Goal: Navigation & Orientation: Find specific page/section

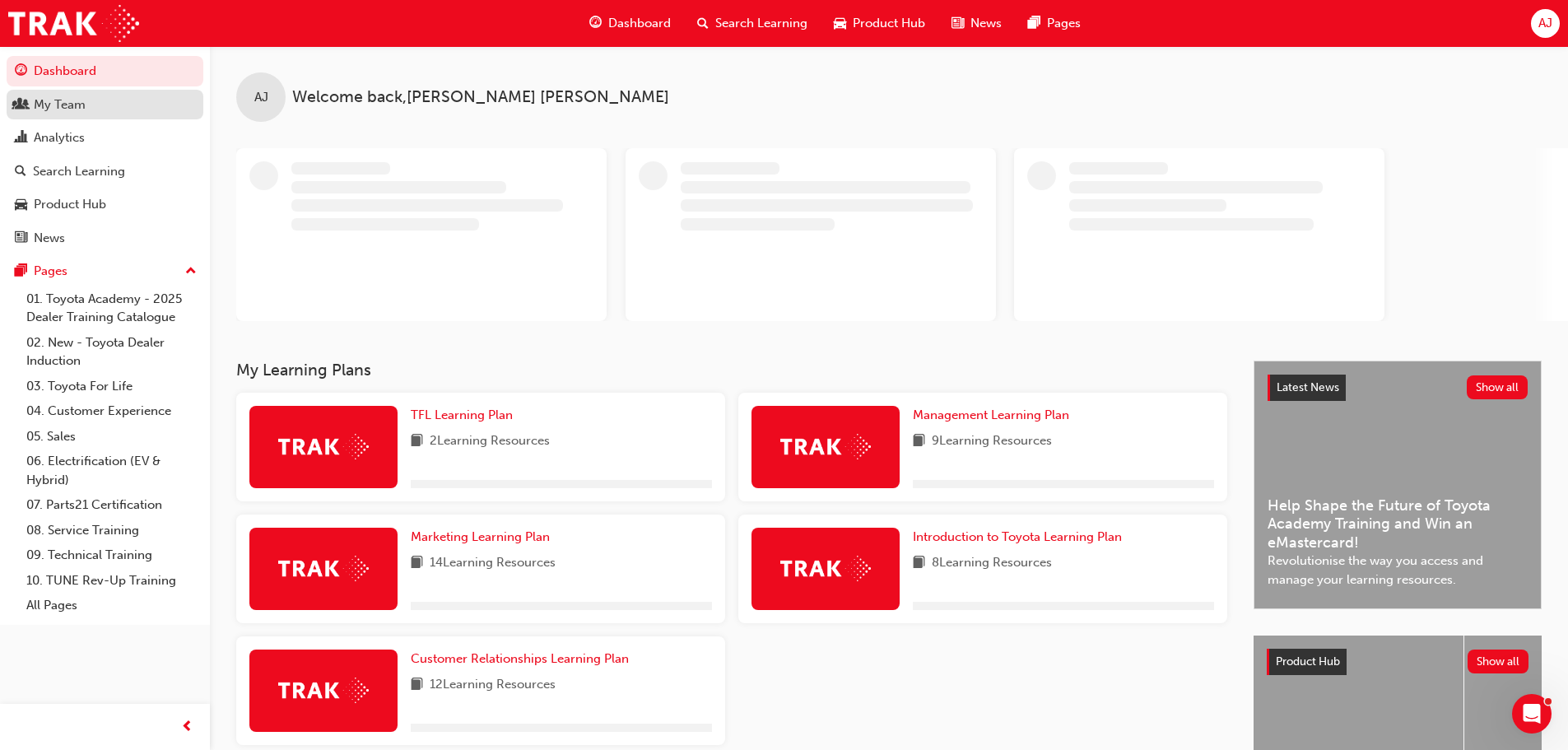
click at [49, 102] on div "My Team" at bounding box center [59, 105] width 52 height 19
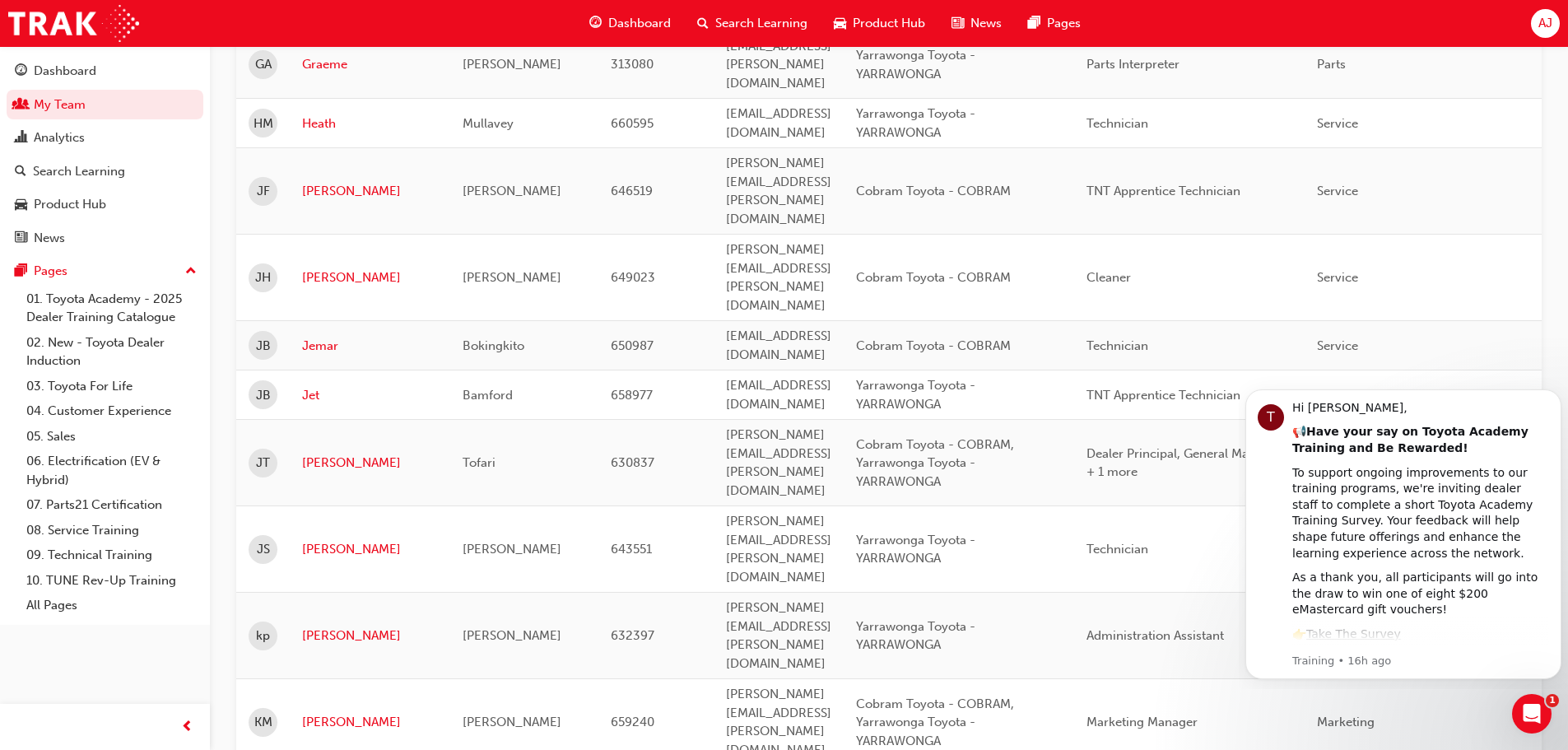
scroll to position [1152, 0]
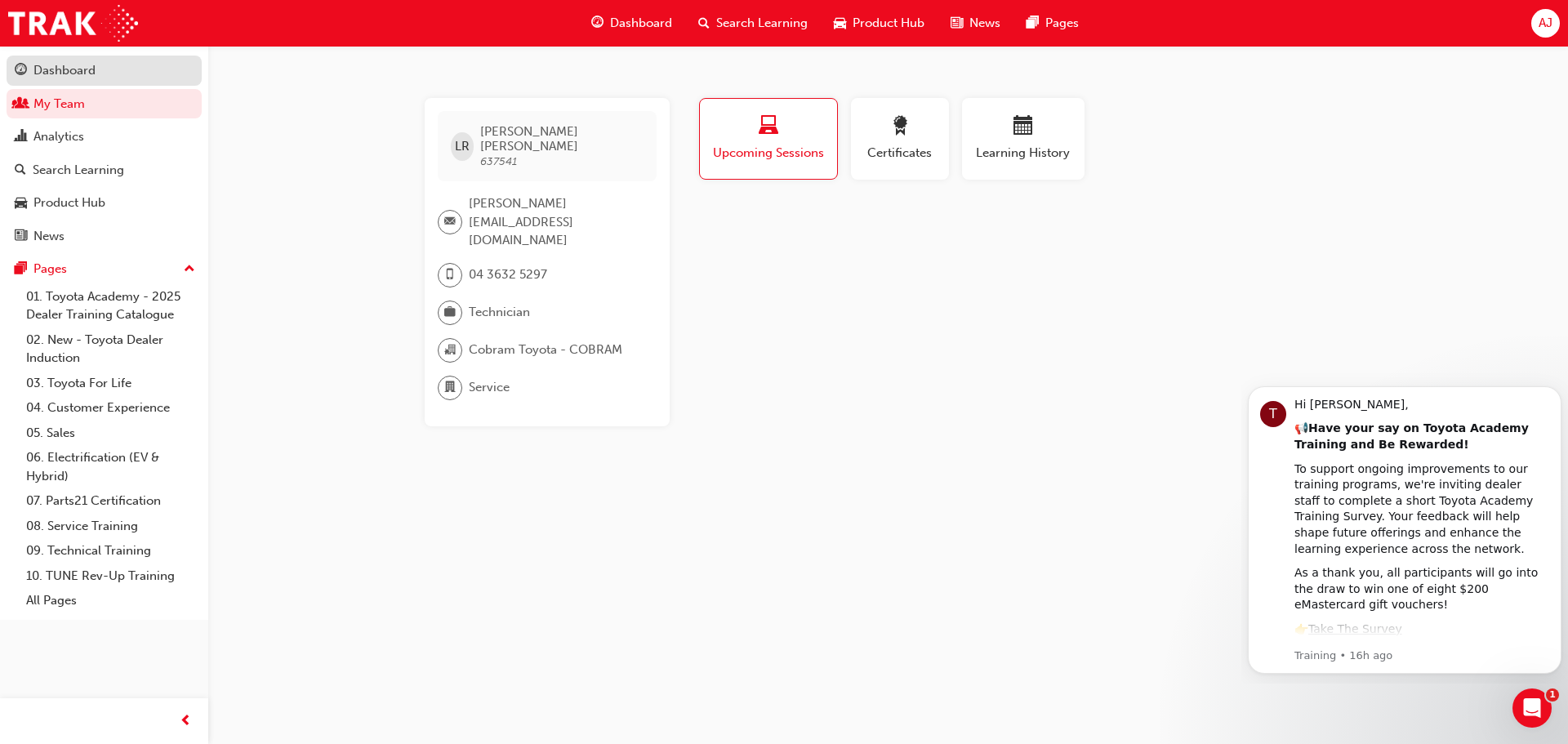
click at [75, 69] on div "Dashboard" at bounding box center [64, 70] width 62 height 18
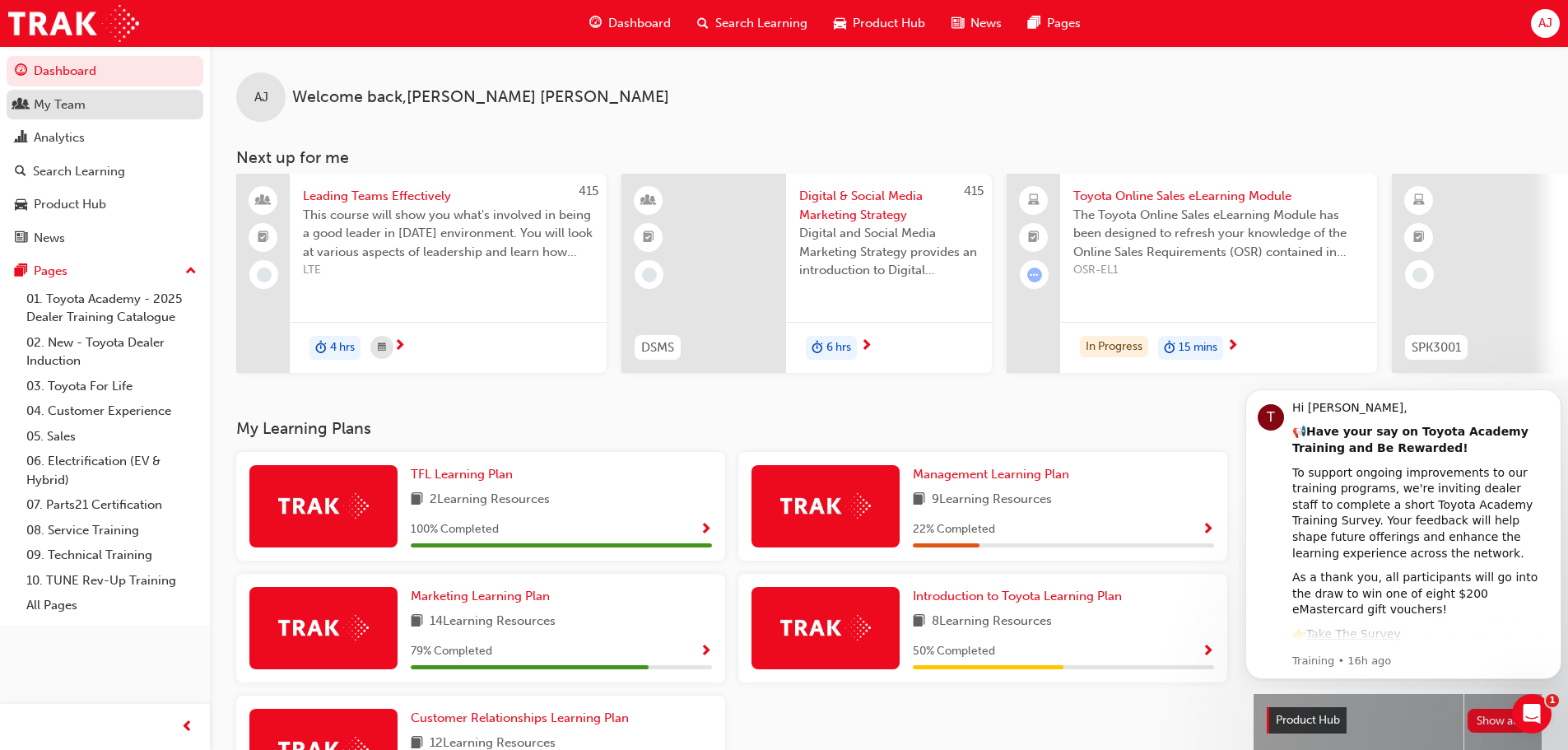
click at [74, 103] on div "My Team" at bounding box center [59, 105] width 52 height 19
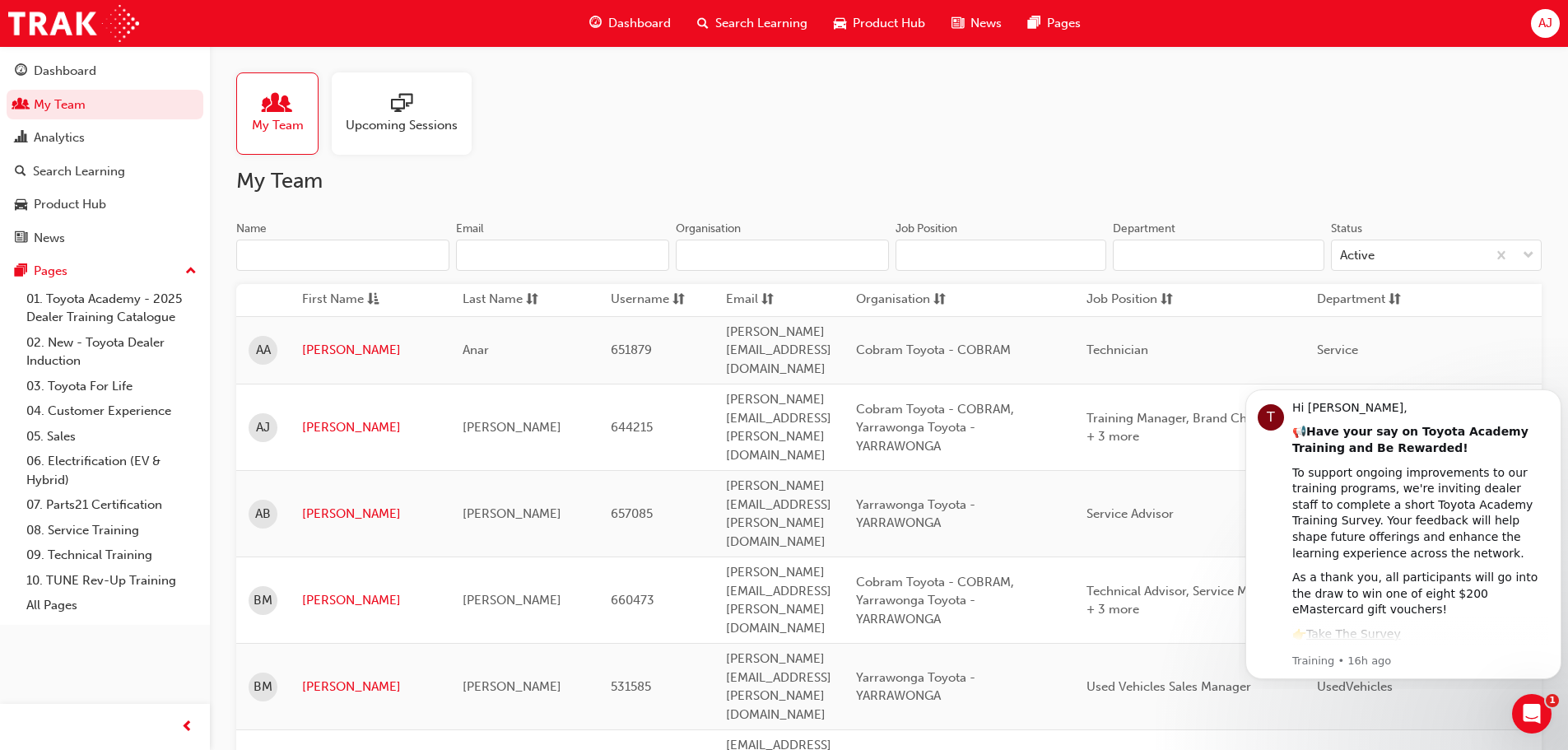
click at [375, 133] on span "Upcoming Sessions" at bounding box center [402, 125] width 112 height 19
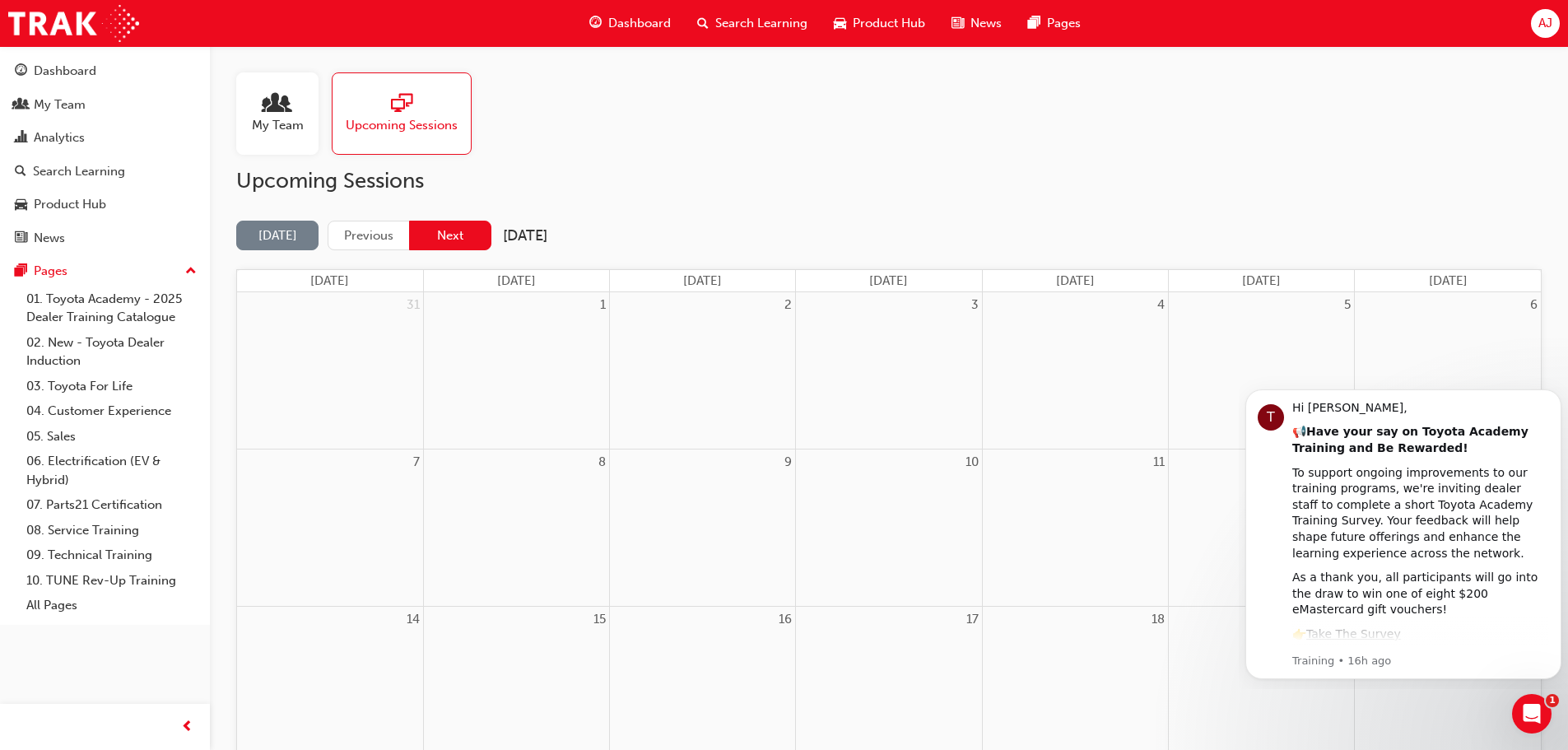
click at [449, 237] on button "Next" at bounding box center [450, 236] width 82 height 30
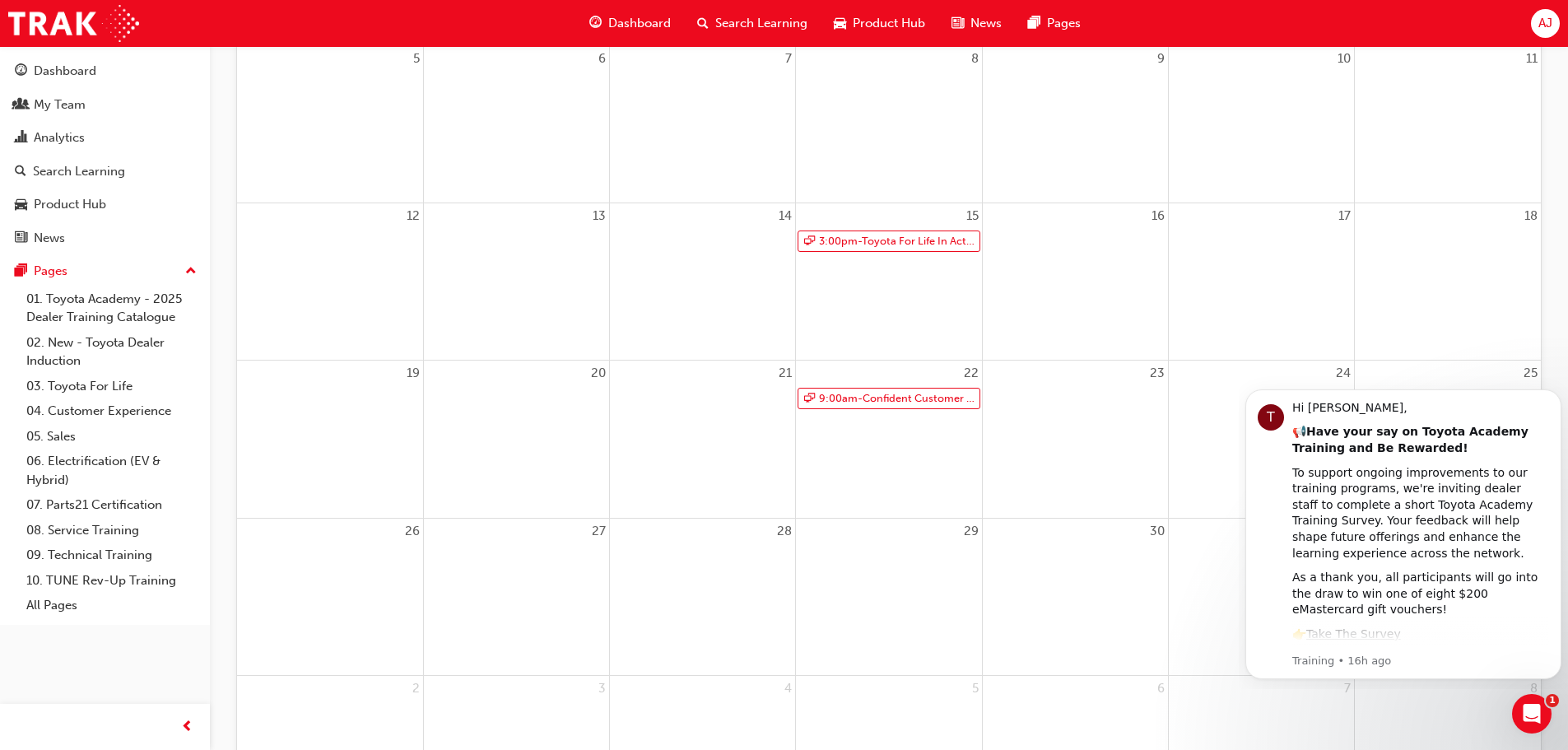
scroll to position [411, 0]
click at [909, 230] on link "3:00pm - Toyota For Life In Action - Virtual Classroom" at bounding box center [888, 233] width 182 height 22
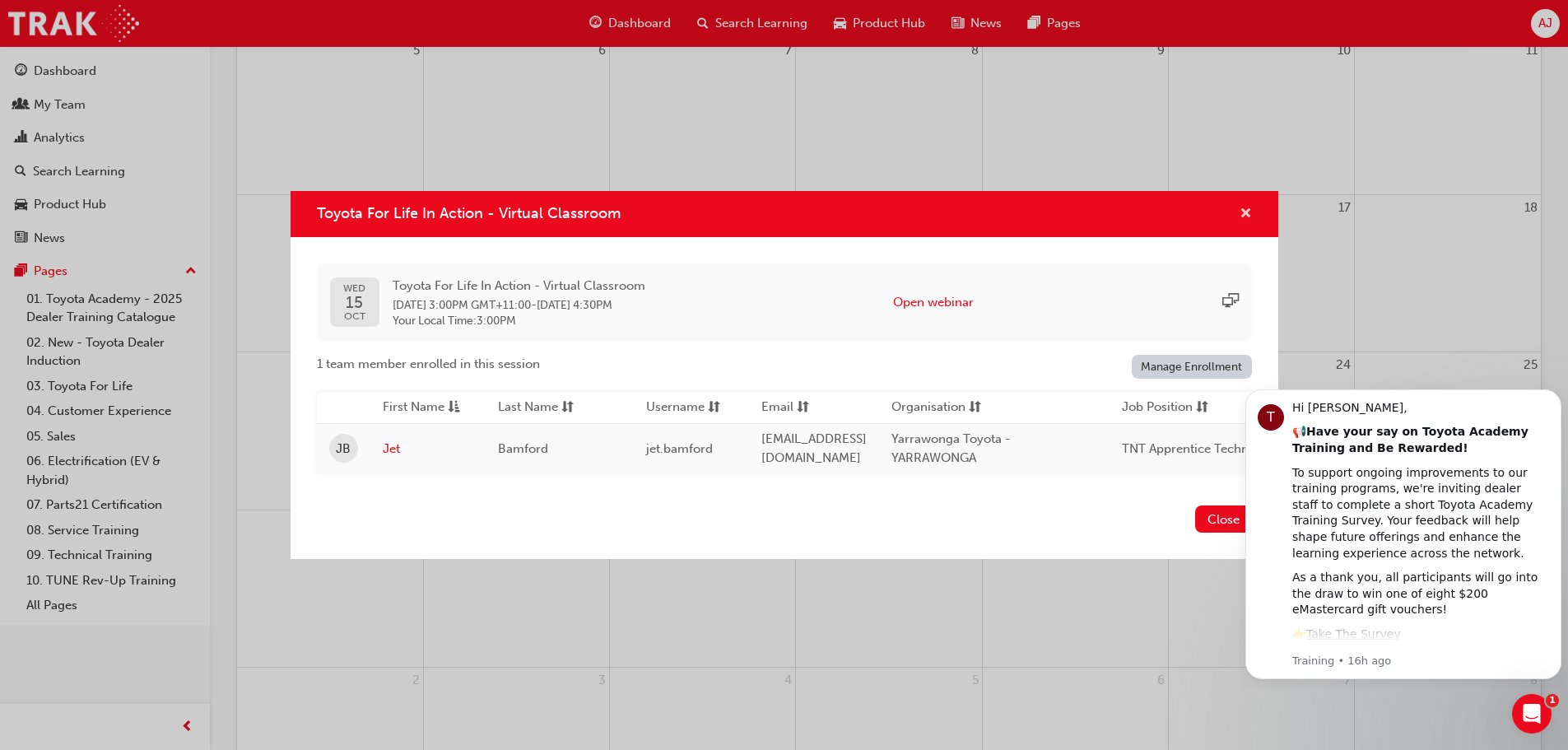
click at [1244, 210] on span "cross-icon" at bounding box center [1246, 215] width 12 height 15
